Goal: Information Seeking & Learning: Understand process/instructions

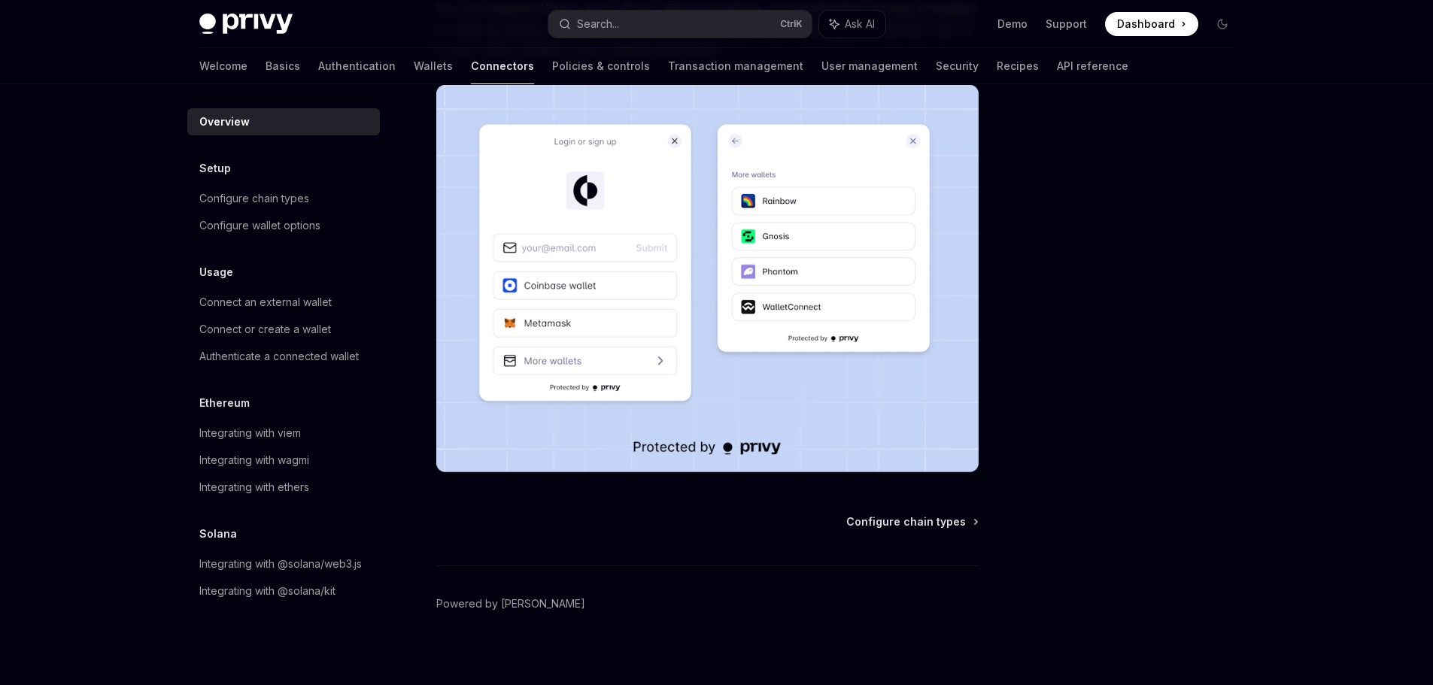
scroll to position [279, 0]
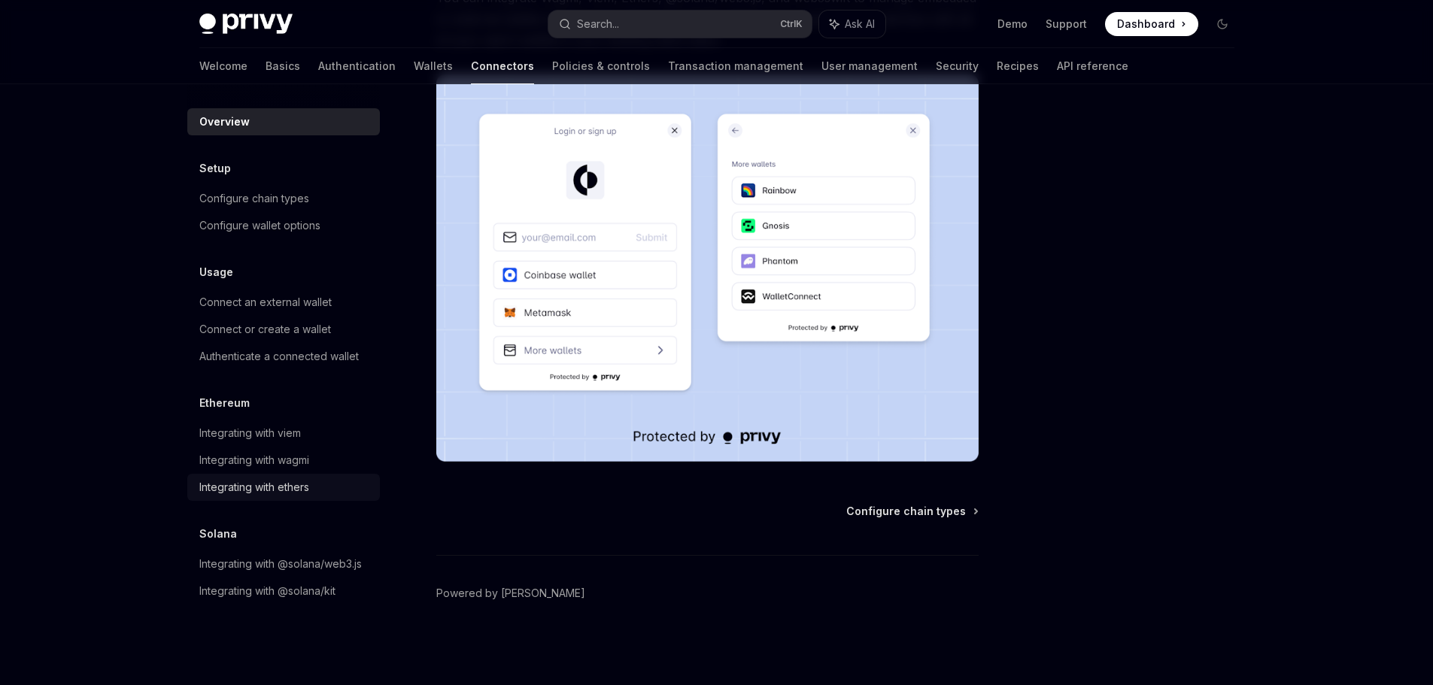
click at [301, 480] on div "Integrating with ethers" at bounding box center [254, 488] width 110 height 18
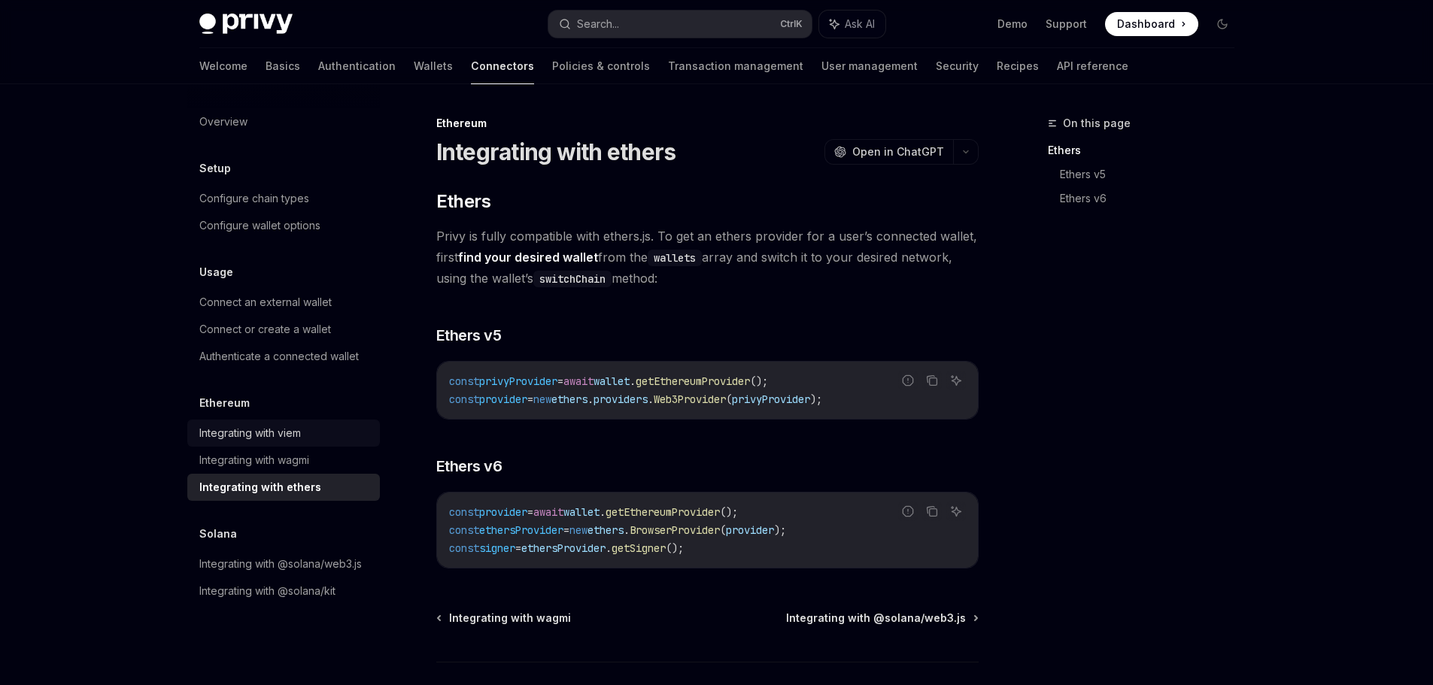
click at [281, 427] on div "Integrating with viem" at bounding box center [250, 433] width 102 height 18
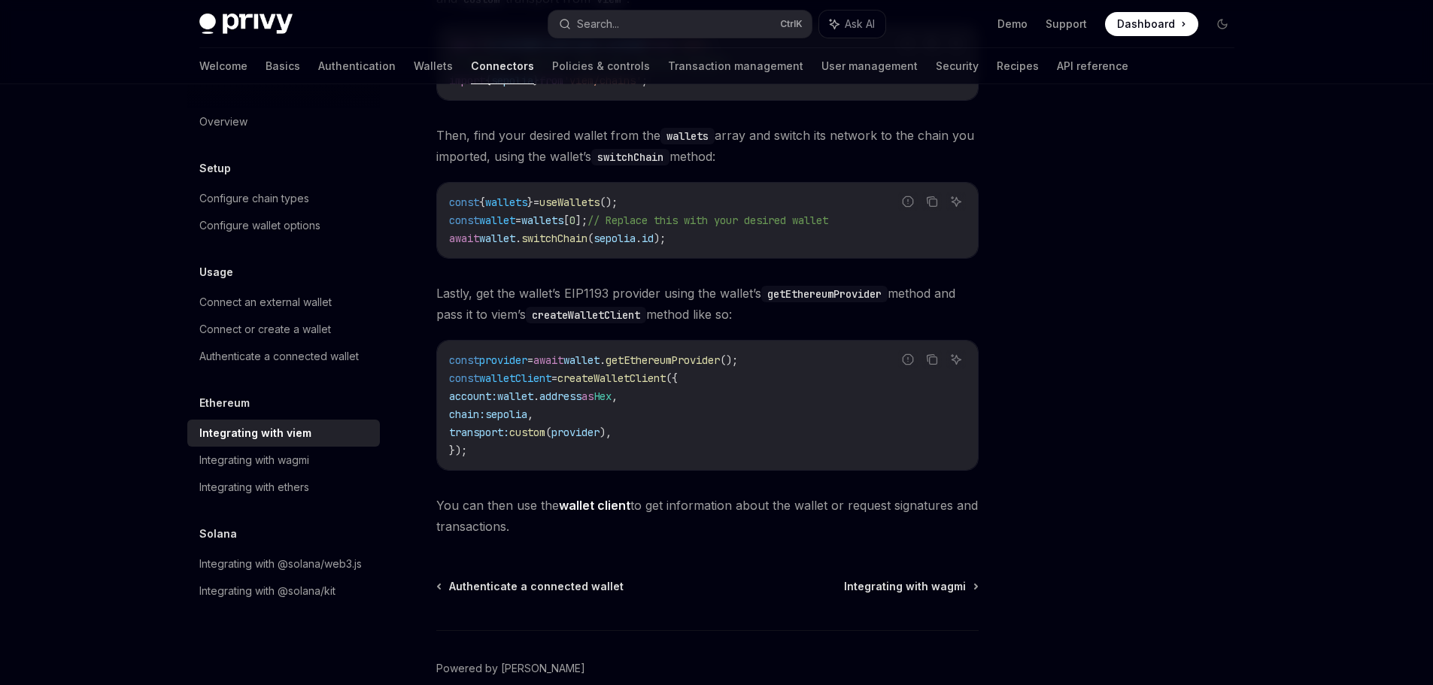
scroll to position [226, 0]
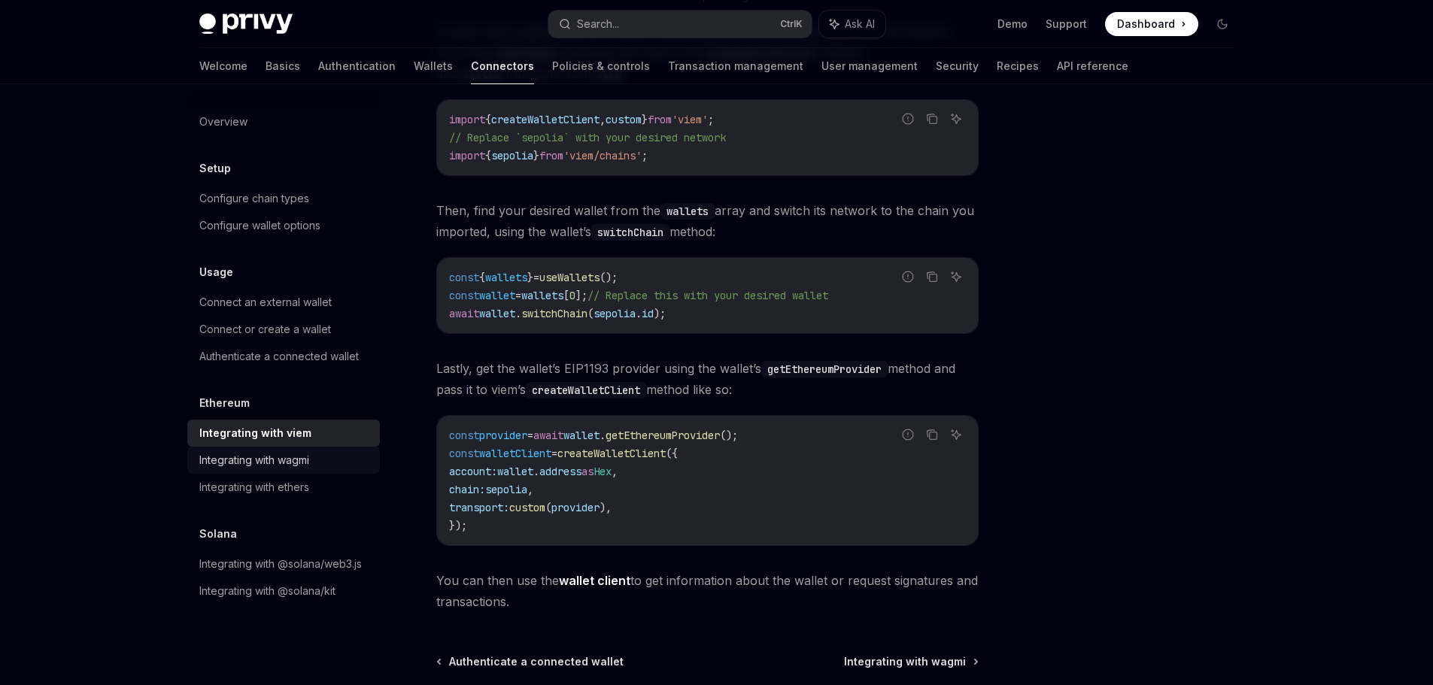
click at [302, 451] on div "Integrating with wagmi" at bounding box center [254, 460] width 110 height 18
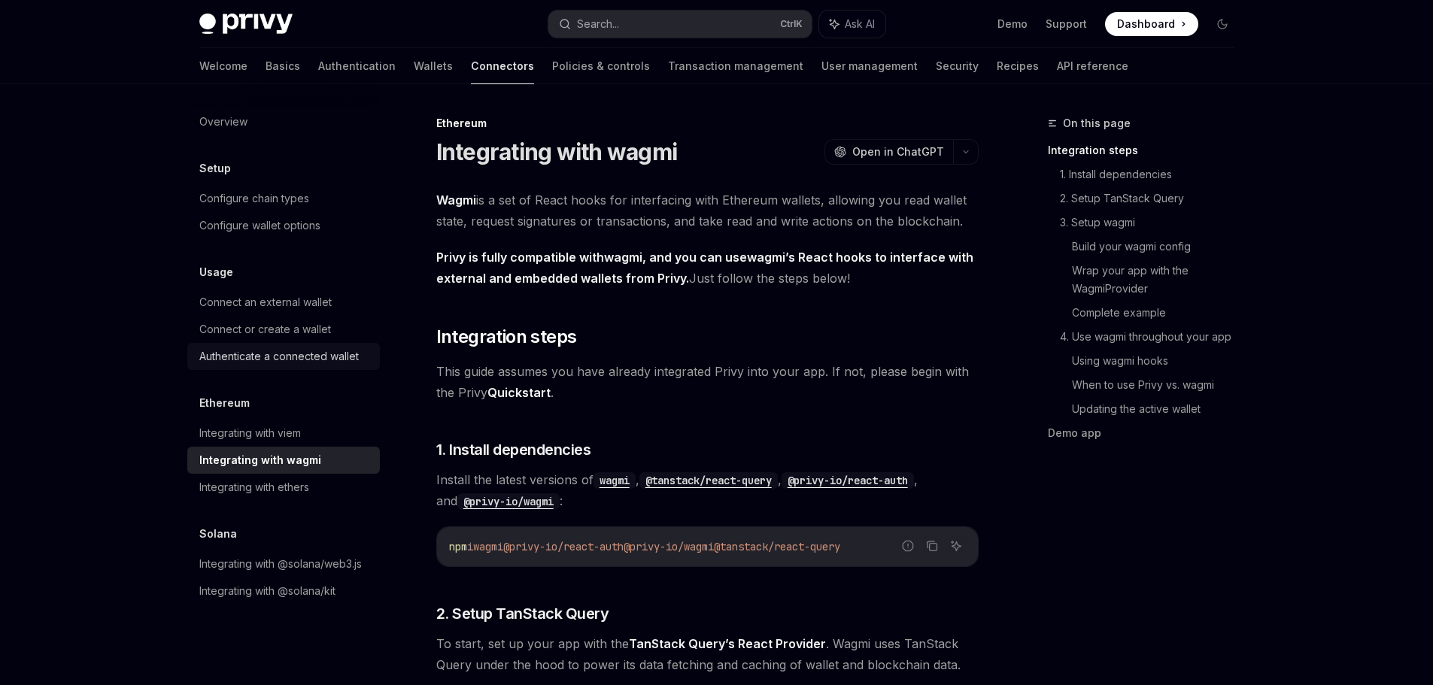
click at [333, 356] on div "Authenticate a connected wallet" at bounding box center [279, 357] width 160 height 18
type textarea "*"
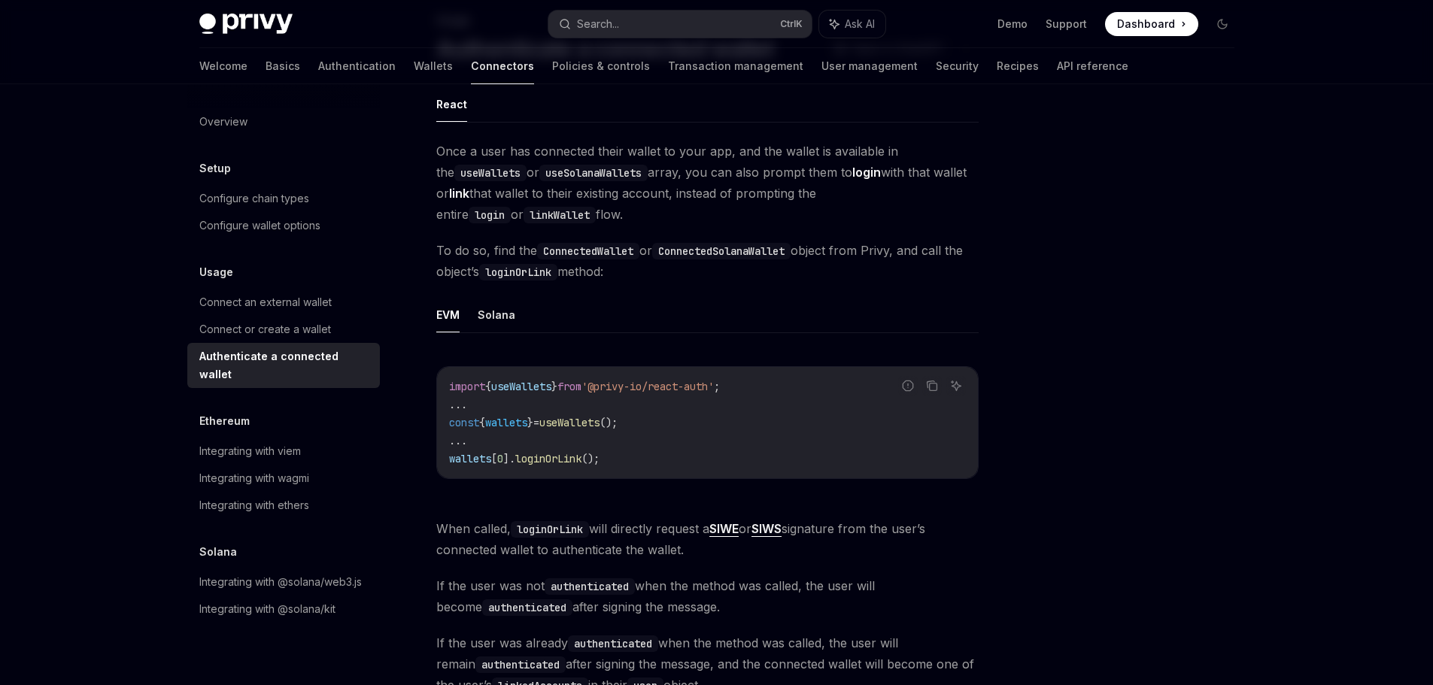
scroll to position [150, 0]
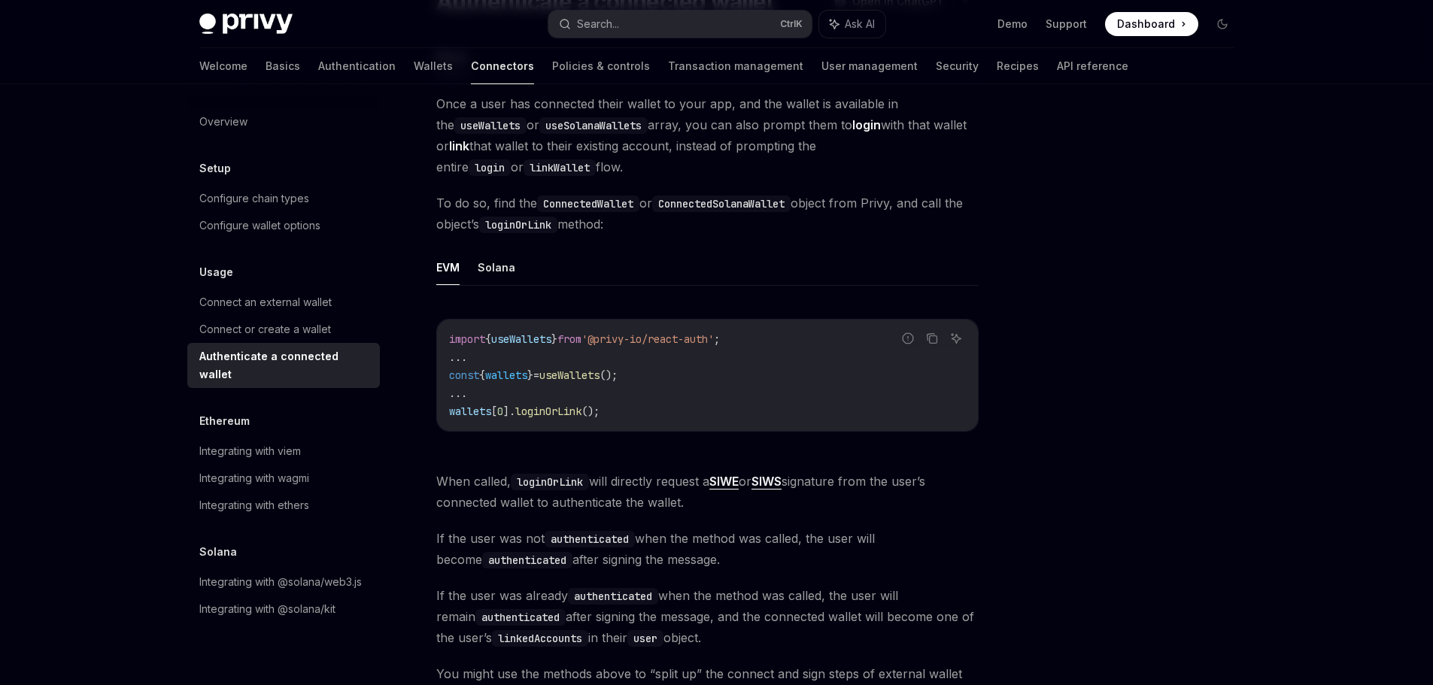
click at [511, 406] on span "]." at bounding box center [509, 412] width 12 height 14
click at [526, 404] on code "import { useWallets } from '@privy-io/react-auth' ; ... const { wallets } = use…" at bounding box center [707, 375] width 517 height 90
click at [547, 412] on span "loginOrLink" at bounding box center [548, 412] width 66 height 14
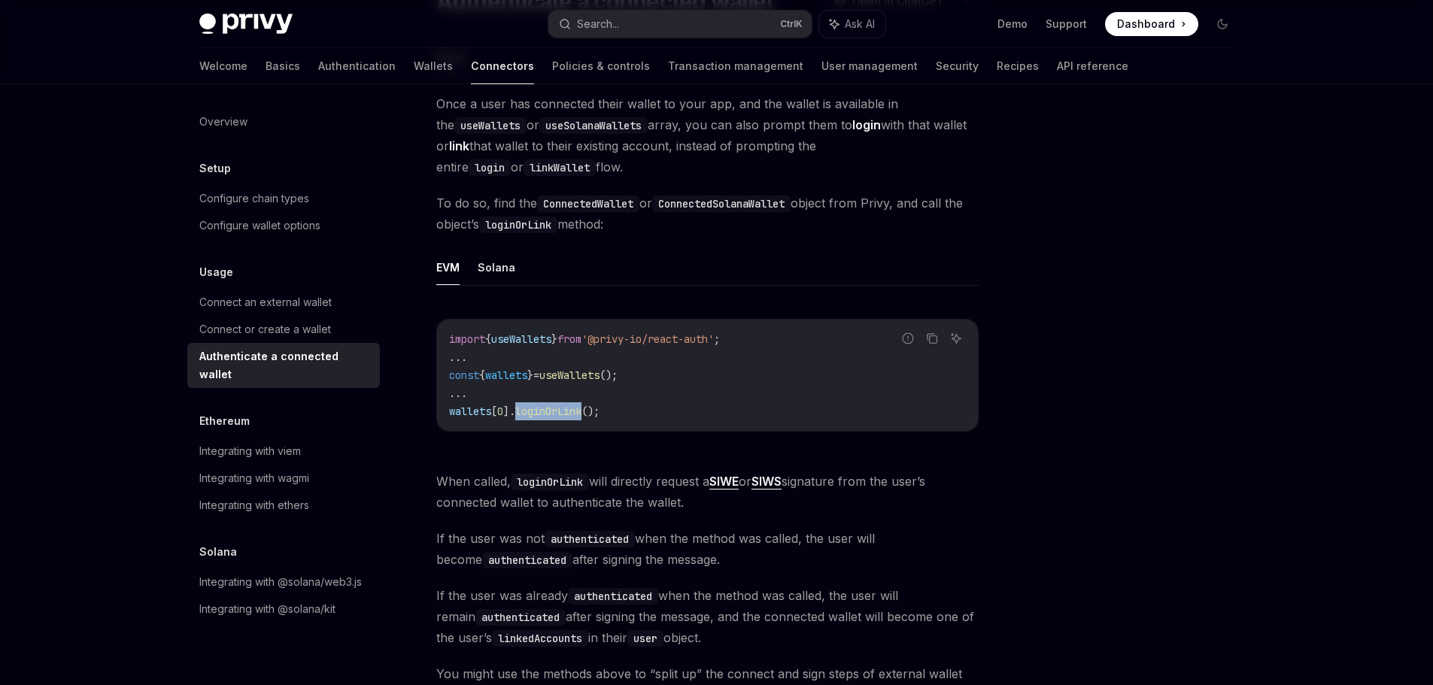
click at [547, 412] on span "loginOrLink" at bounding box center [548, 412] width 66 height 14
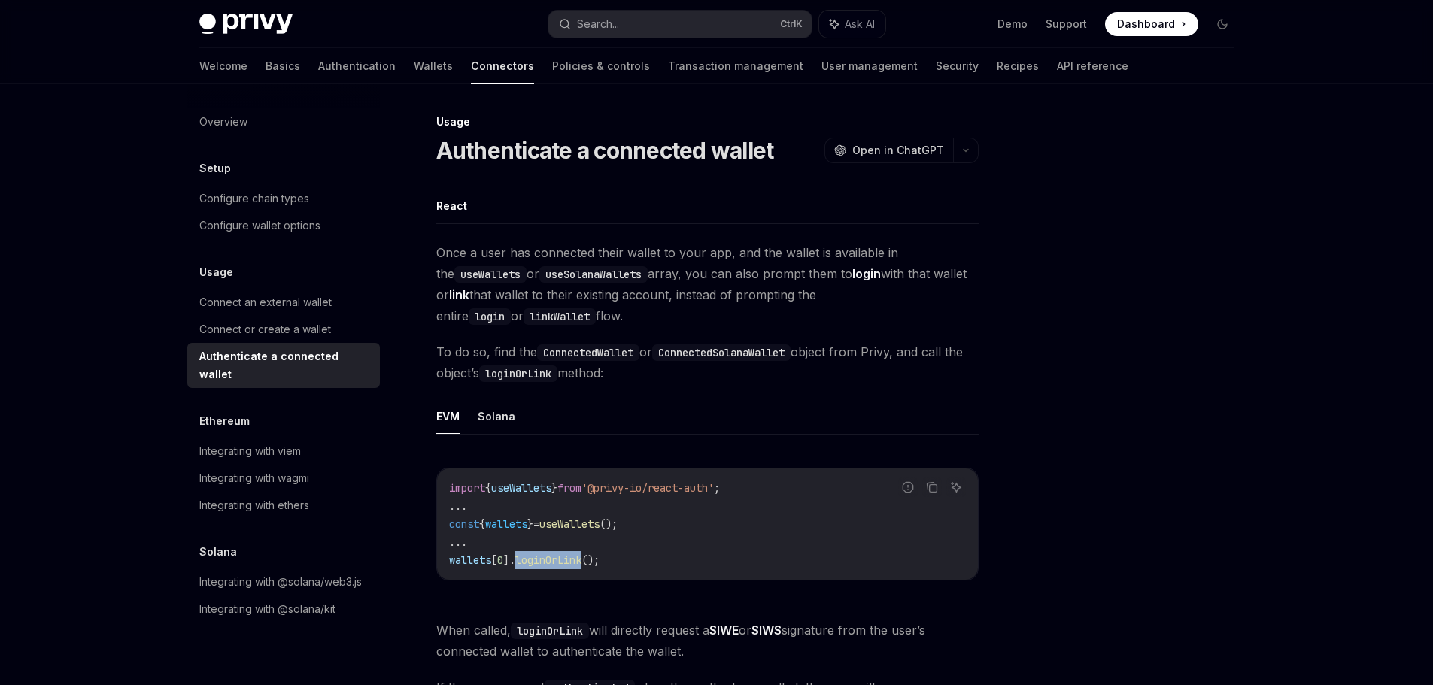
scroll to position [0, 0]
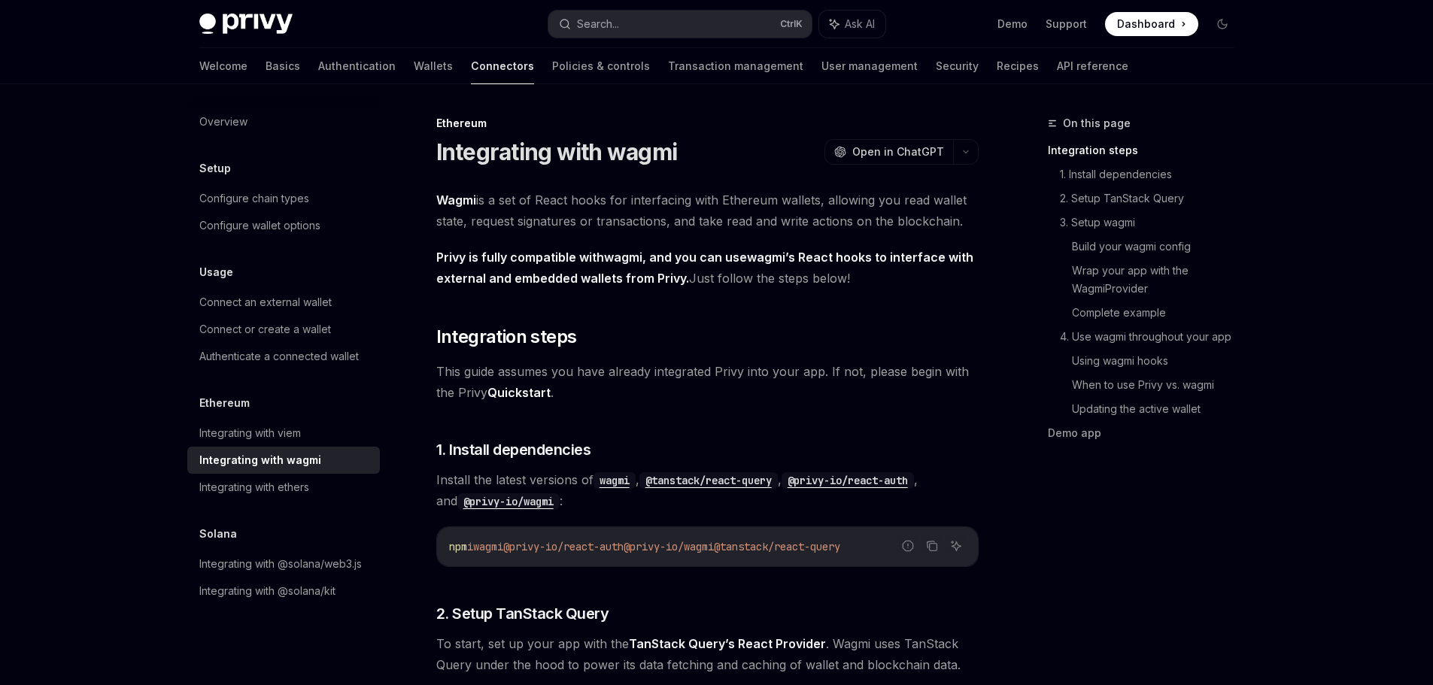
scroll to position [75, 0]
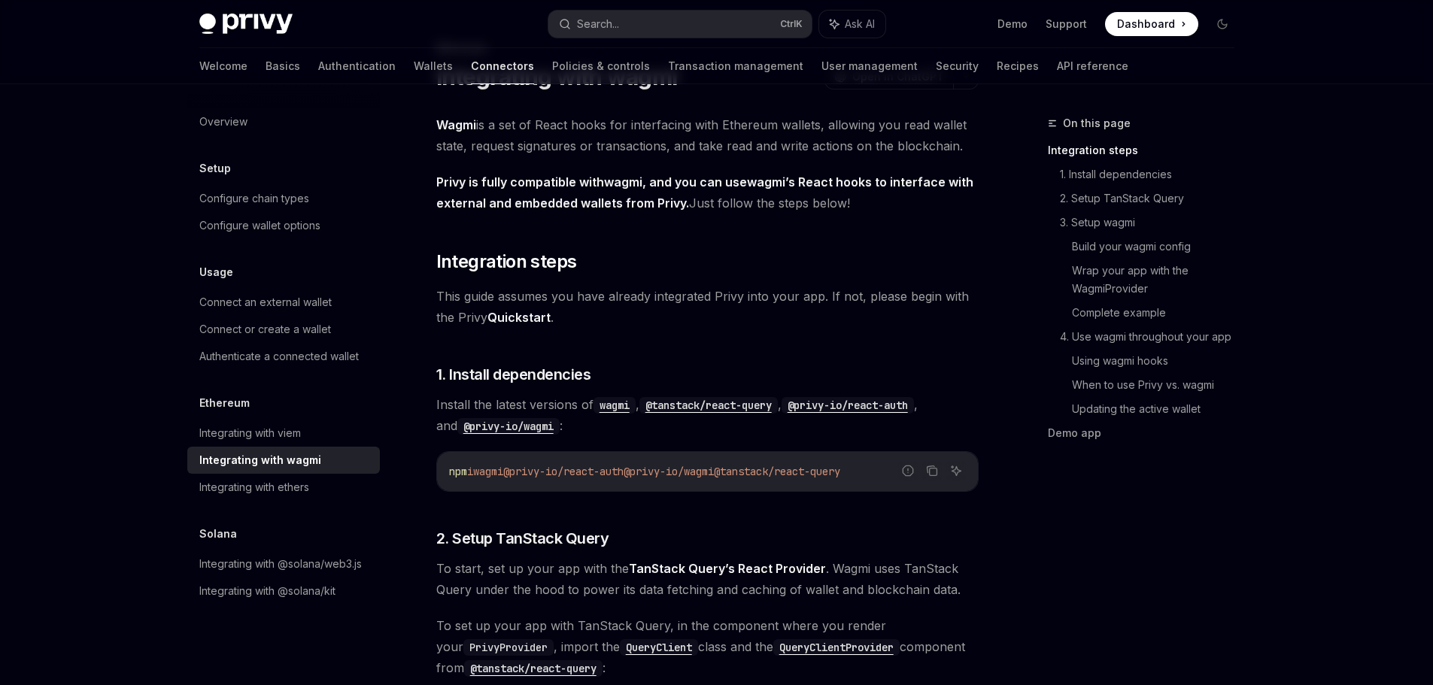
drag, startPoint x: 527, startPoint y: 325, endPoint x: 537, endPoint y: 332, distance: 12.5
click at [527, 325] on link "Quickstart" at bounding box center [519, 318] width 63 height 16
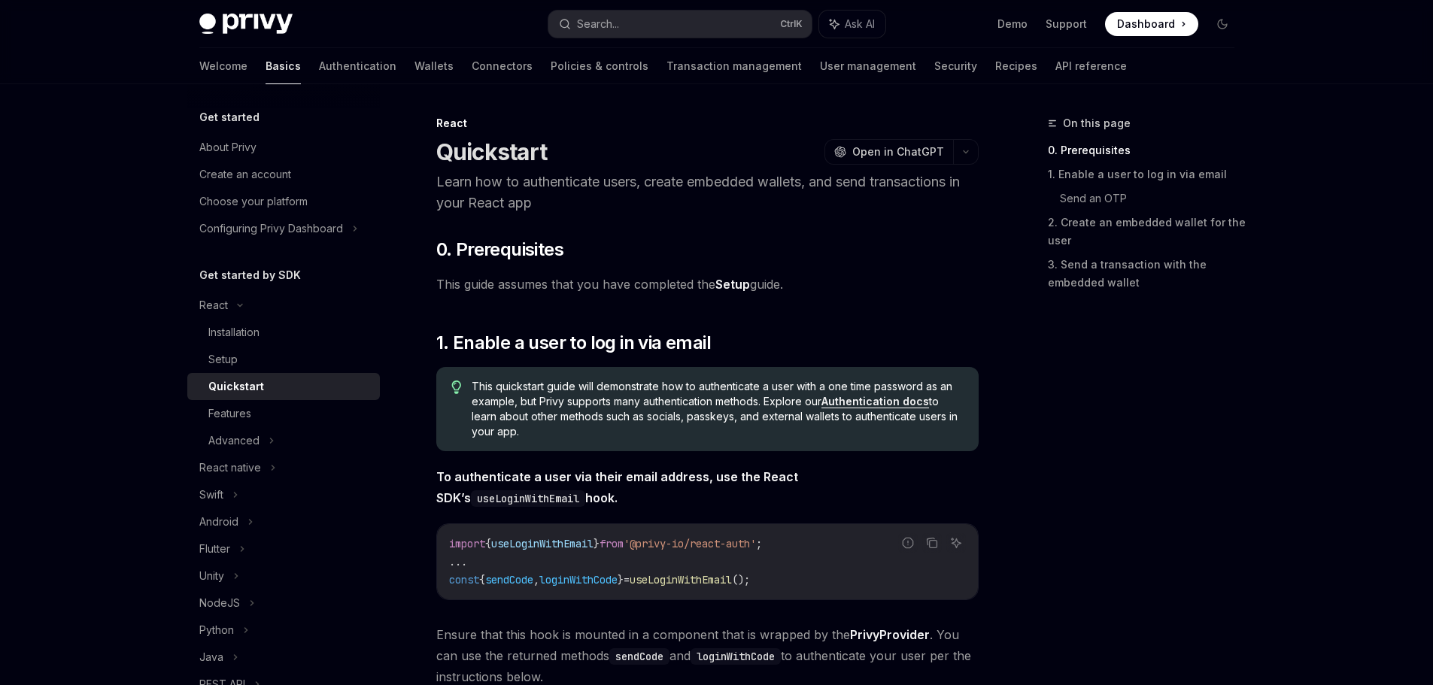
click at [311, 385] on div "Quickstart" at bounding box center [289, 387] width 163 height 18
type textarea "*"
